Goal: Check status: Check status

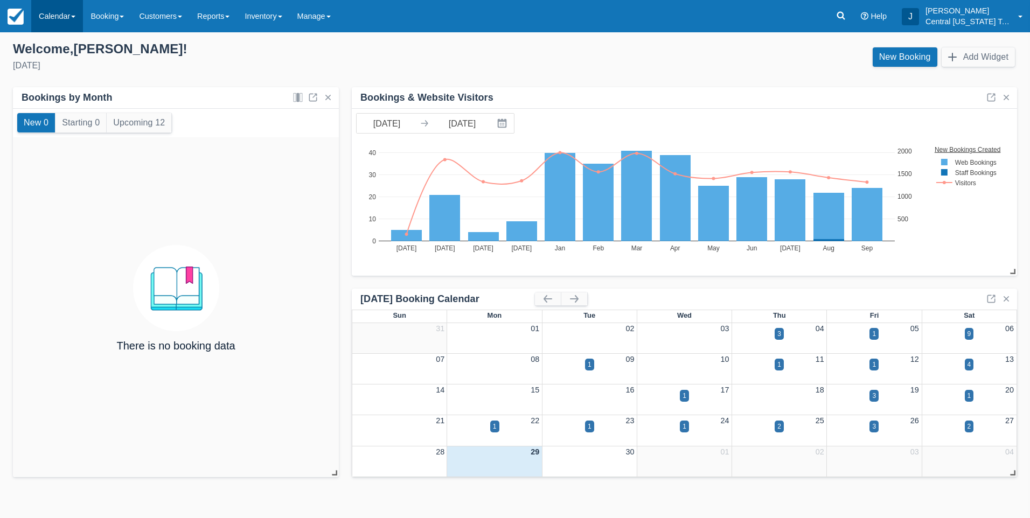
click at [57, 19] on link "Calendar" at bounding box center [57, 16] width 52 height 32
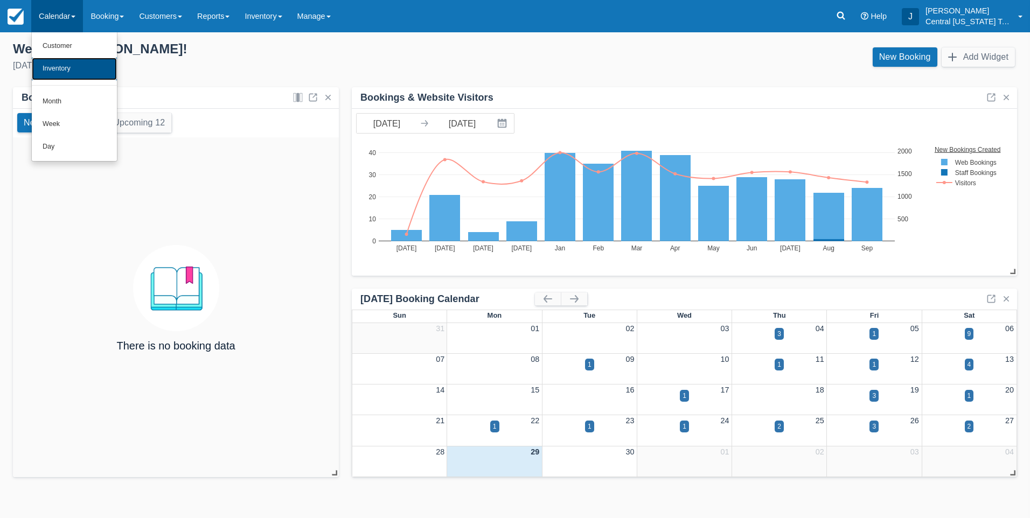
click at [60, 68] on link "Inventory" at bounding box center [74, 69] width 85 height 23
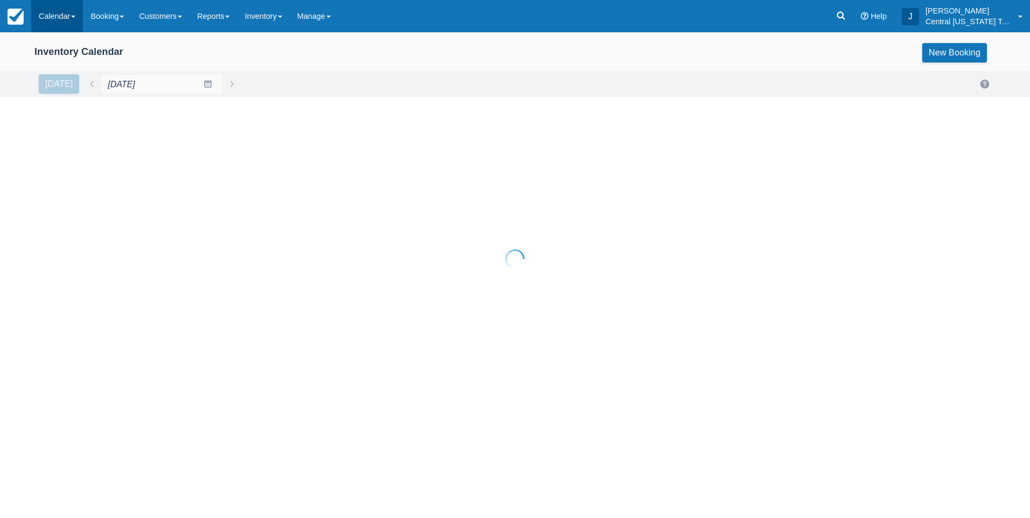
click at [57, 19] on link "Calendar" at bounding box center [57, 16] width 52 height 32
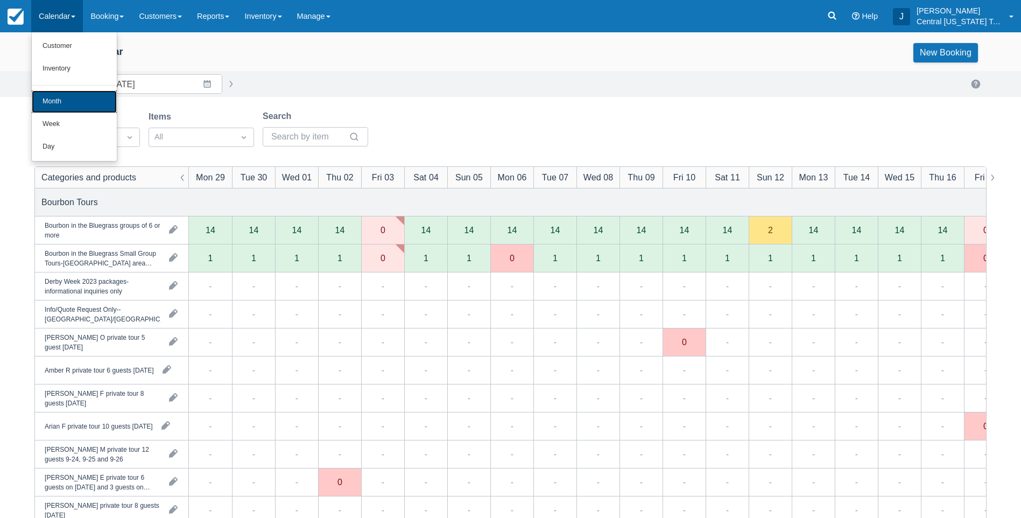
click at [64, 96] on link "Month" at bounding box center [74, 101] width 85 height 23
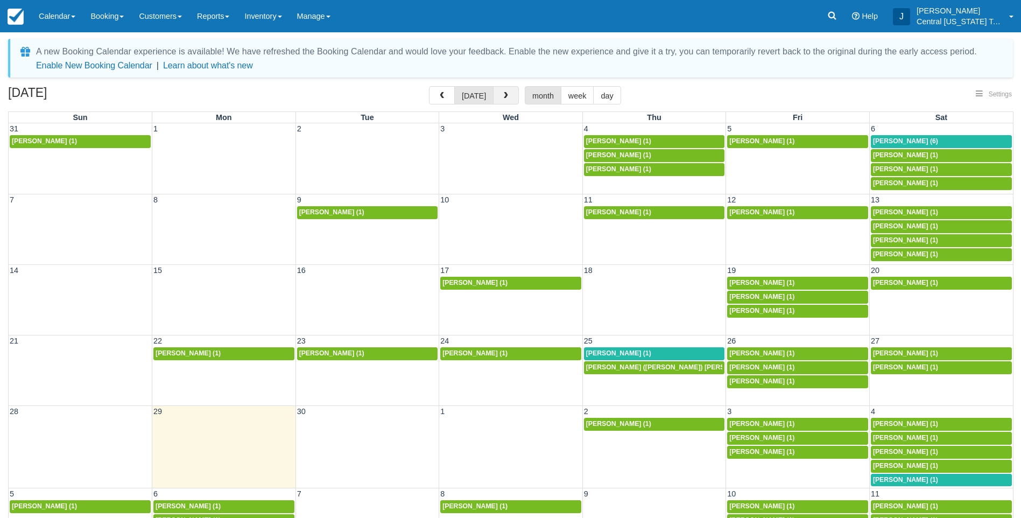
click at [506, 94] on span "button" at bounding box center [506, 96] width 8 height 8
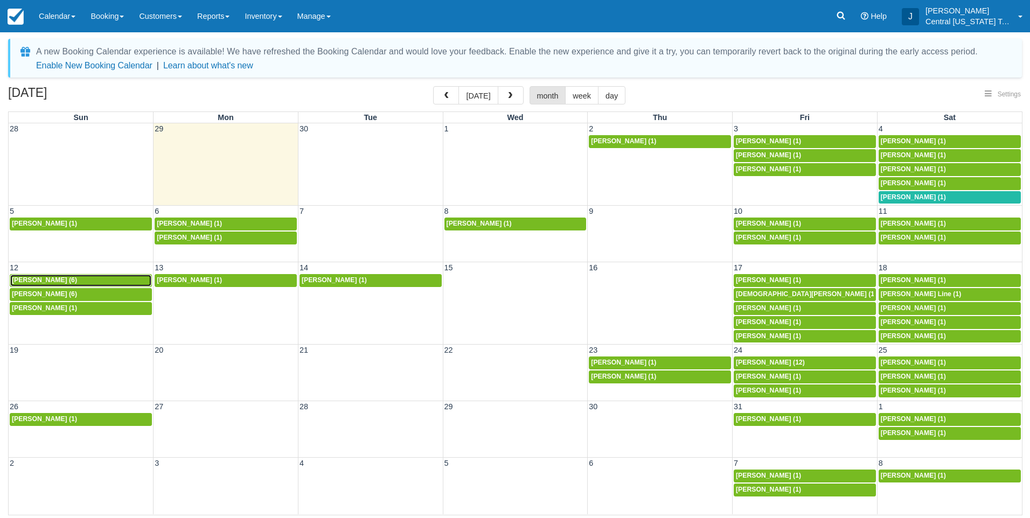
click at [56, 282] on span "Jeffrey Gopen (6)" at bounding box center [44, 280] width 65 height 8
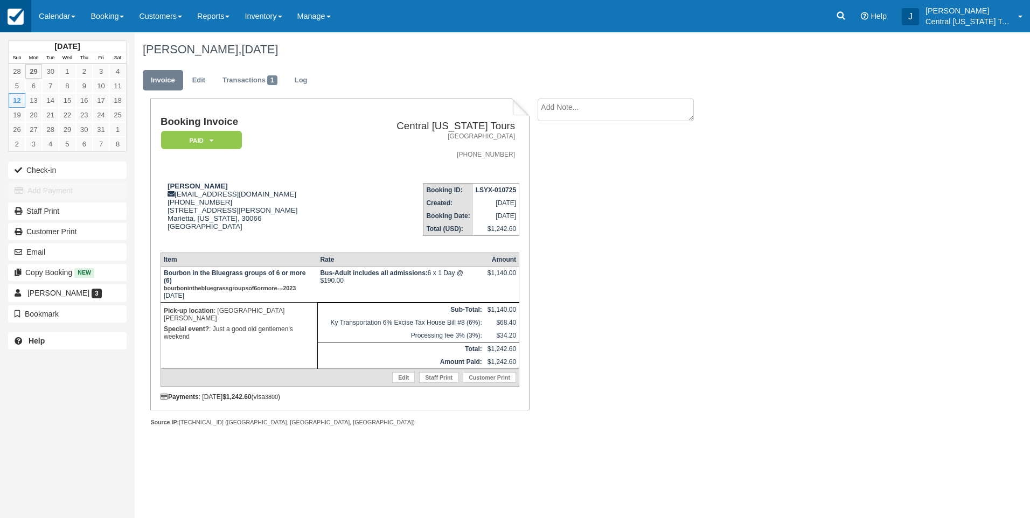
click at [19, 17] on img at bounding box center [16, 17] width 16 height 16
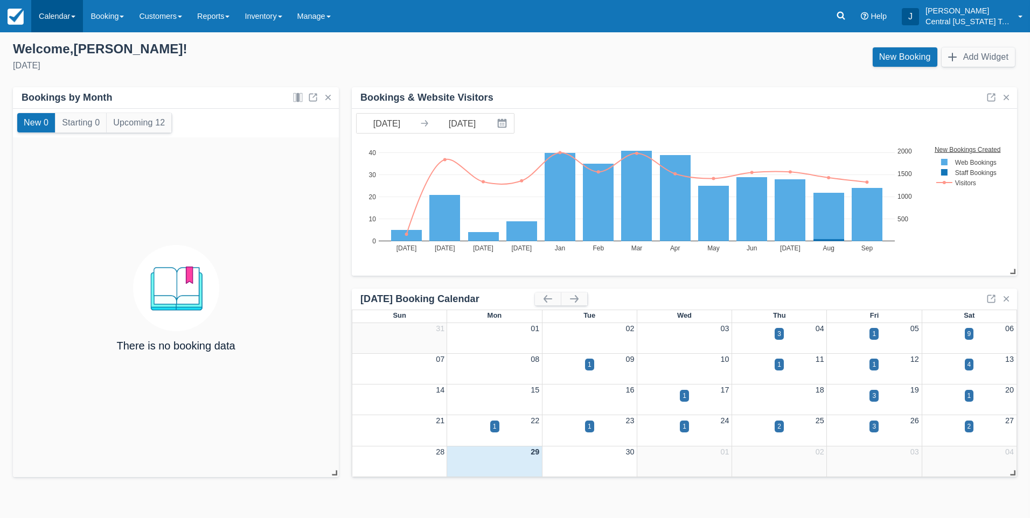
click at [52, 24] on link "Calendar" at bounding box center [57, 16] width 52 height 32
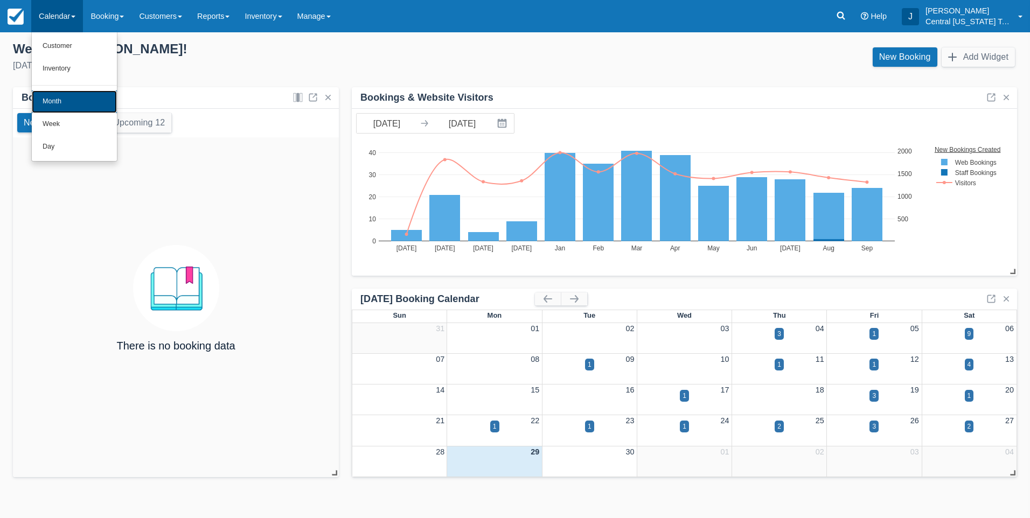
click at [76, 102] on link "Month" at bounding box center [74, 101] width 85 height 23
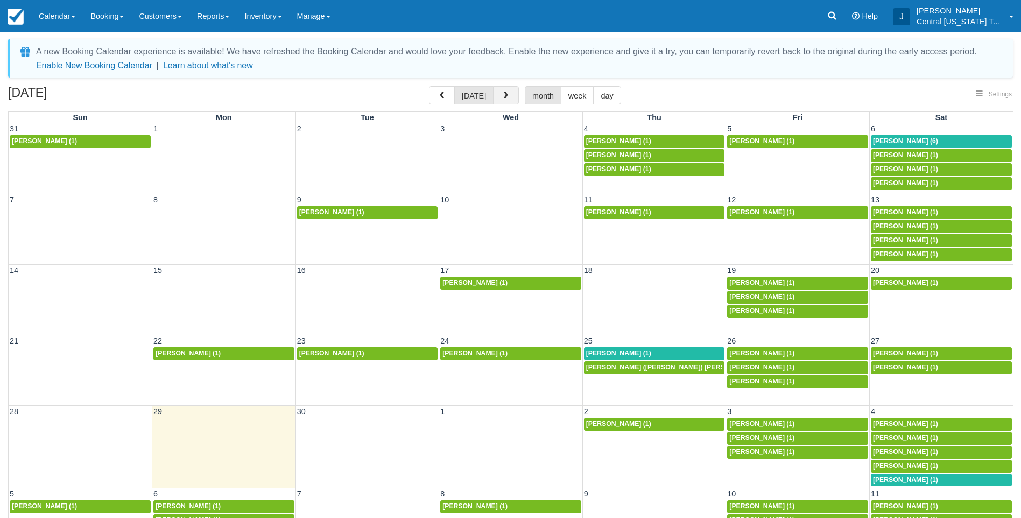
click at [502, 99] on span "button" at bounding box center [506, 96] width 8 height 8
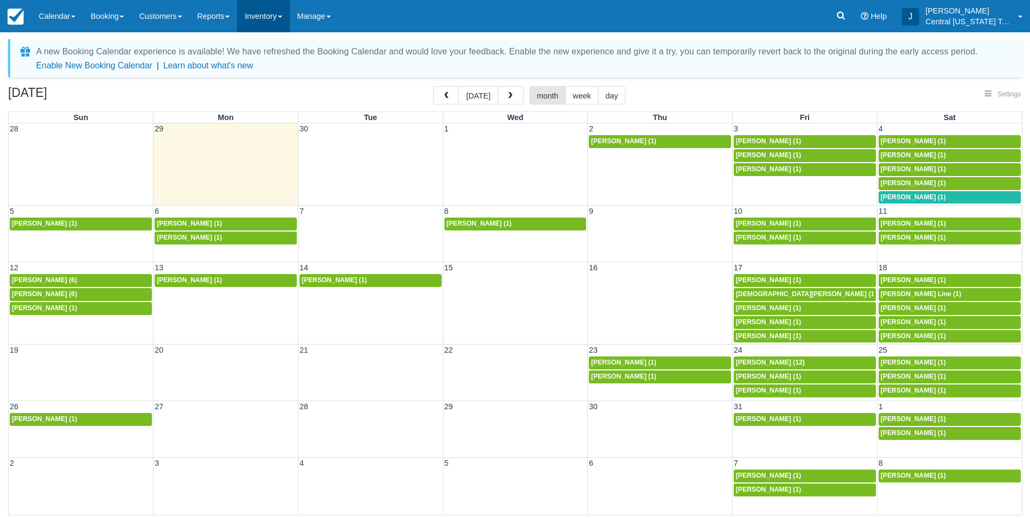
click at [251, 17] on link "Inventory" at bounding box center [263, 16] width 52 height 32
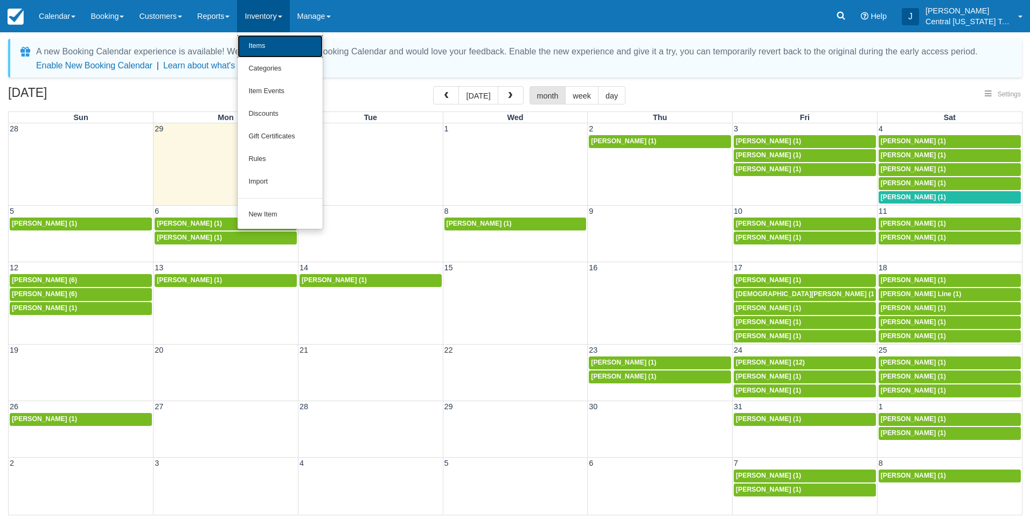
click at [293, 43] on link "Items" at bounding box center [279, 46] width 85 height 23
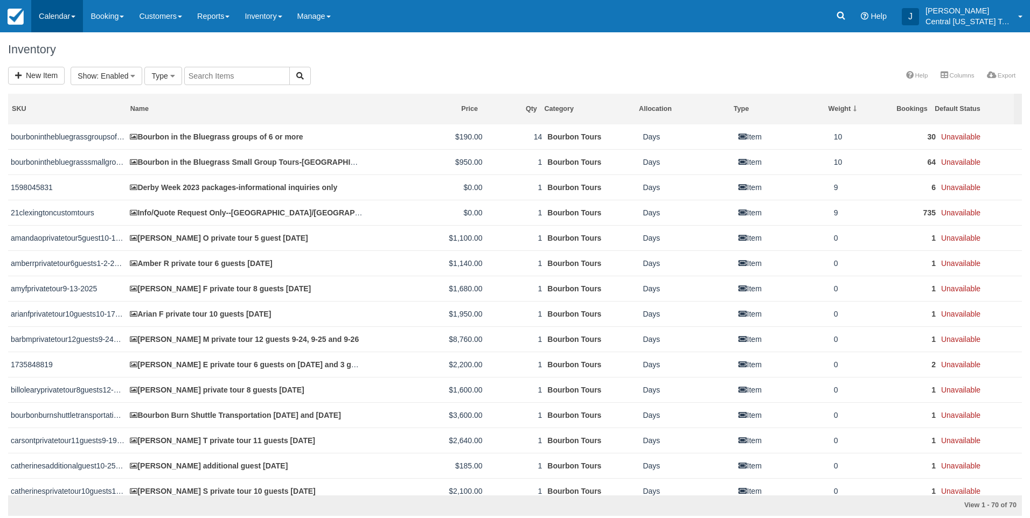
click at [54, 17] on link "Calendar" at bounding box center [57, 16] width 52 height 32
click at [86, 102] on link "Month" at bounding box center [74, 101] width 85 height 23
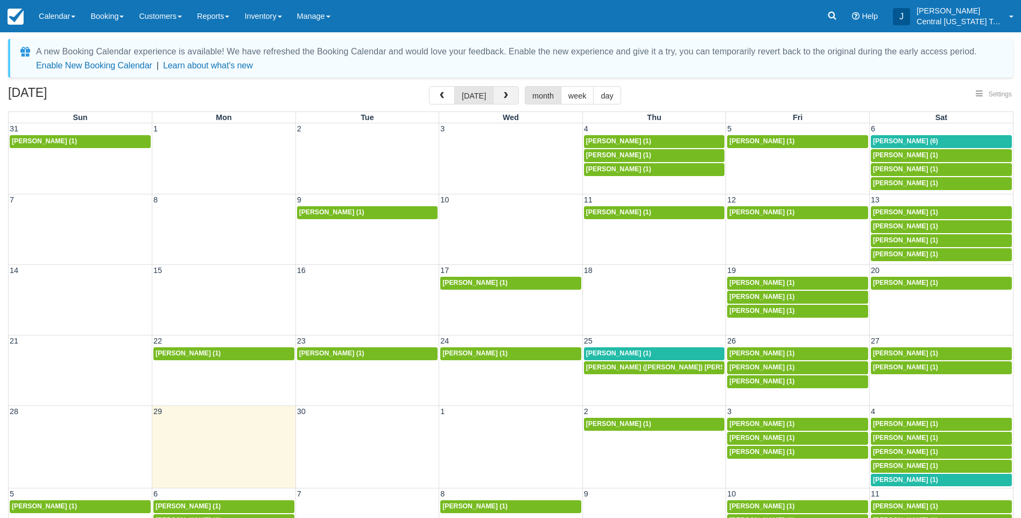
click at [498, 99] on button "button" at bounding box center [506, 95] width 26 height 18
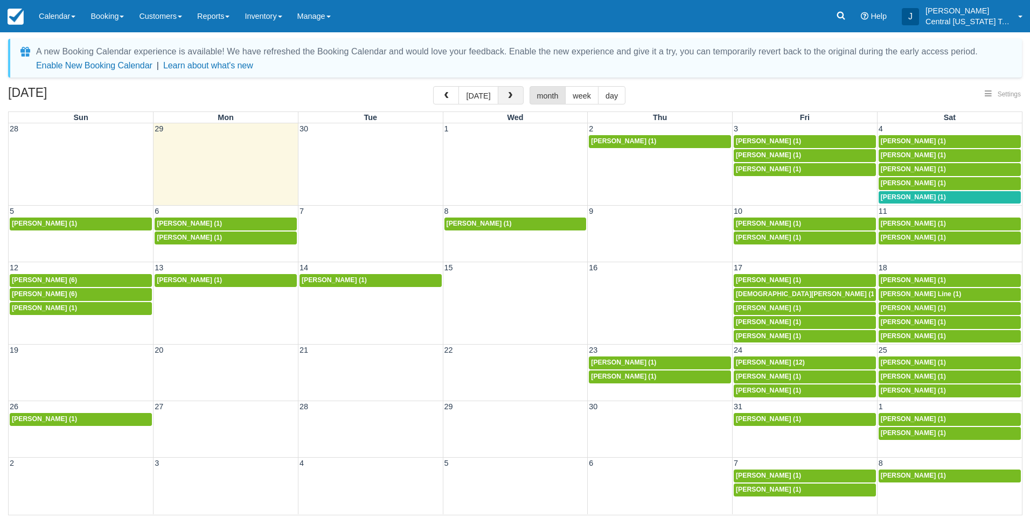
click at [498, 98] on button "button" at bounding box center [511, 95] width 26 height 18
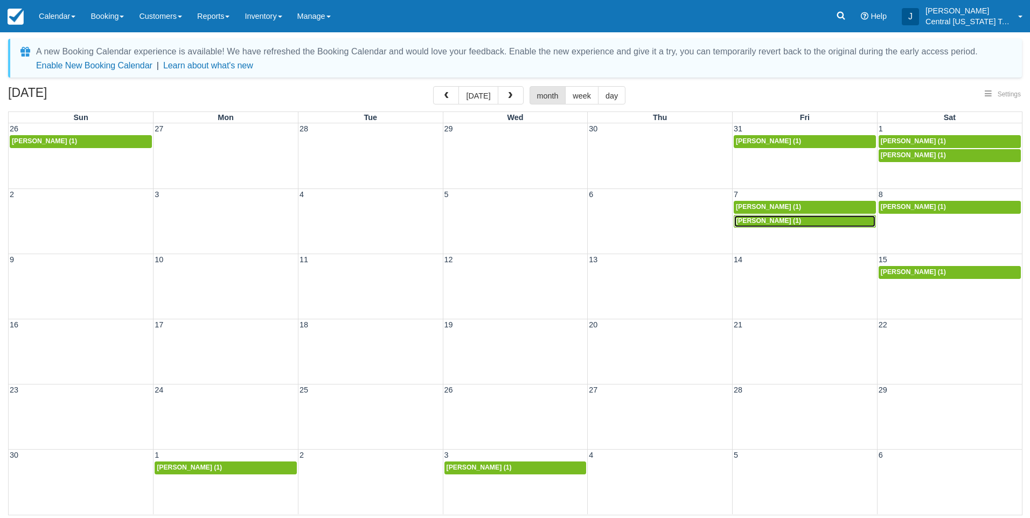
click at [762, 222] on span "Noah Kron (1)" at bounding box center [768, 221] width 65 height 8
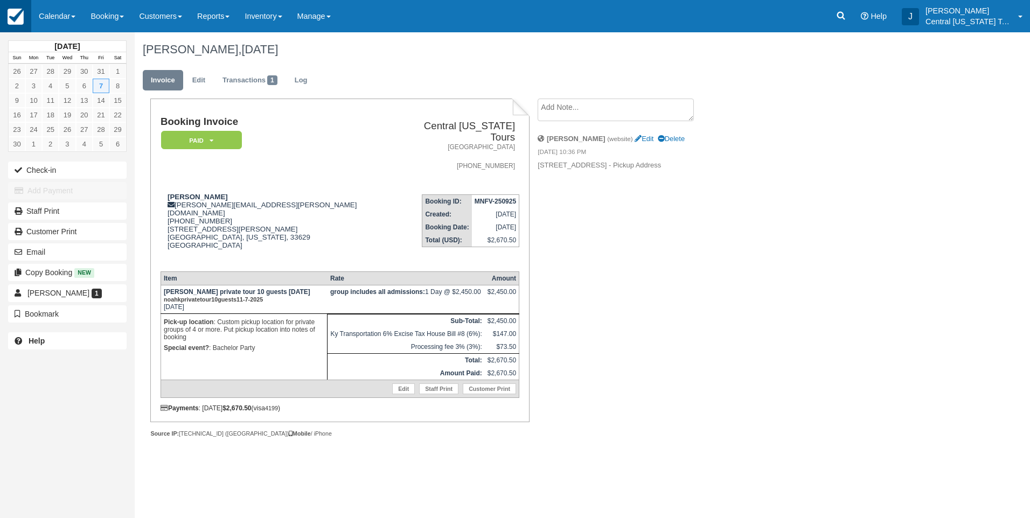
click at [14, 13] on img at bounding box center [16, 17] width 16 height 16
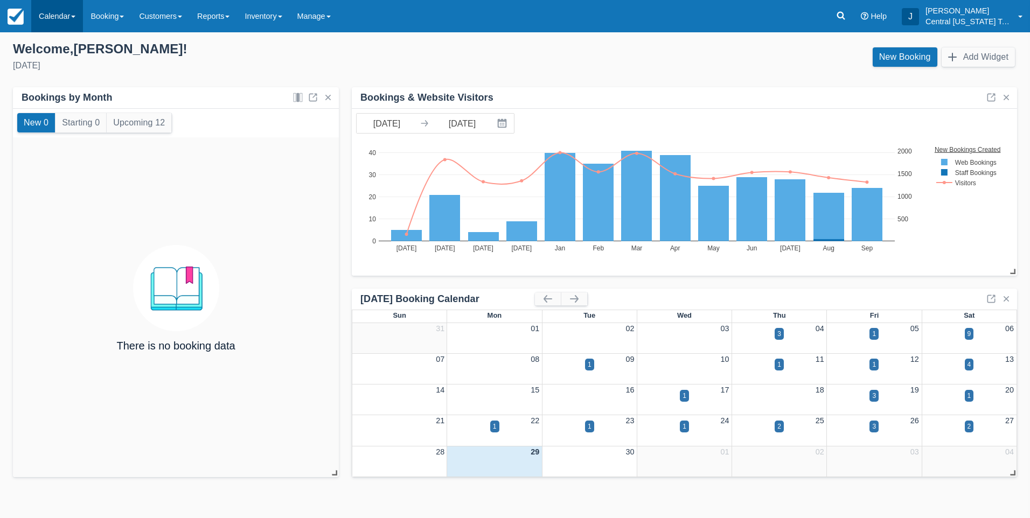
click at [52, 18] on link "Calendar" at bounding box center [57, 16] width 52 height 32
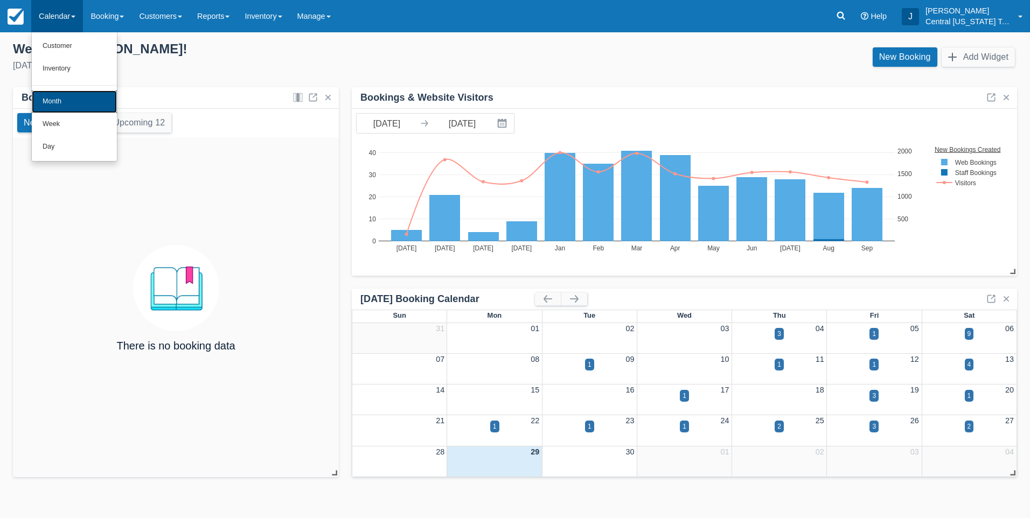
click at [65, 108] on link "Month" at bounding box center [74, 101] width 85 height 23
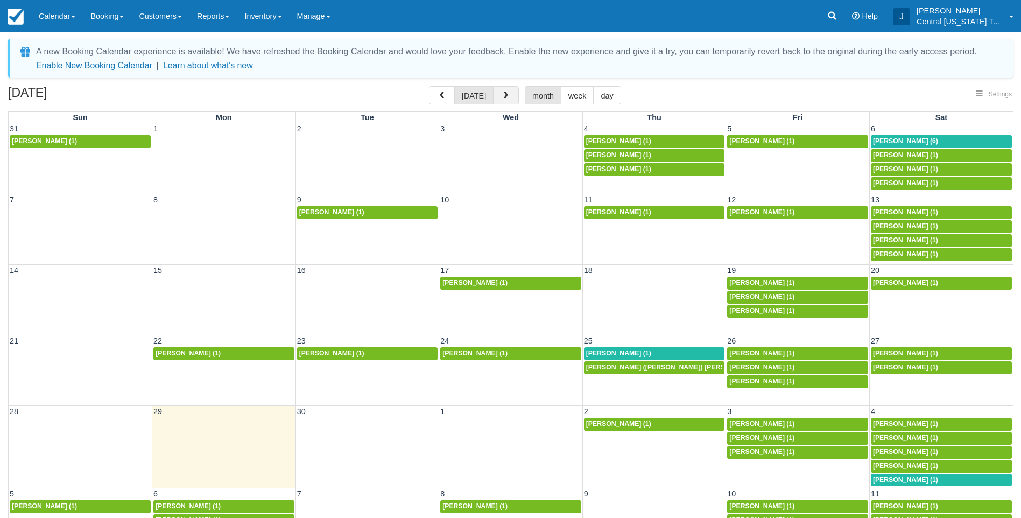
click at [502, 97] on span "button" at bounding box center [506, 96] width 8 height 8
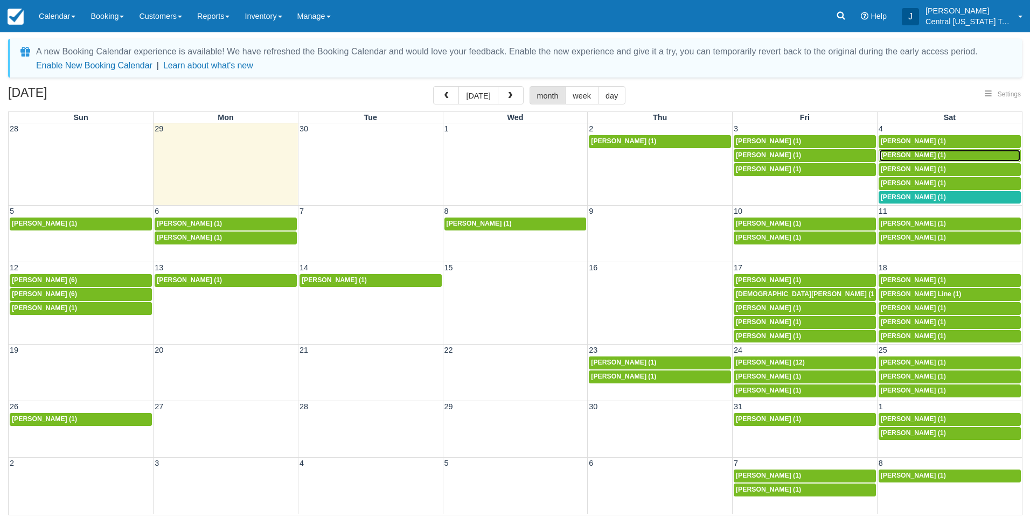
click at [918, 154] on span "Marie stockton (1)" at bounding box center [912, 155] width 65 height 8
